Goal: Obtain resource: Download file/media

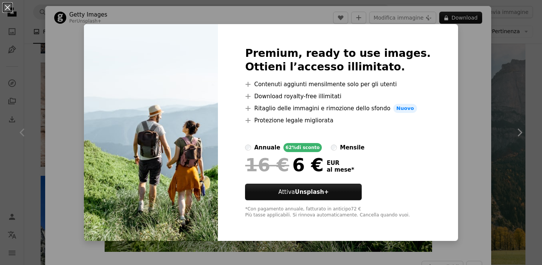
scroll to position [368, 0]
click at [5, 8] on button "An X shape" at bounding box center [7, 7] width 9 height 9
